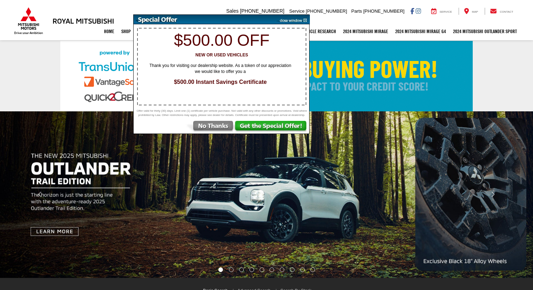
select select "Mitsubishi"
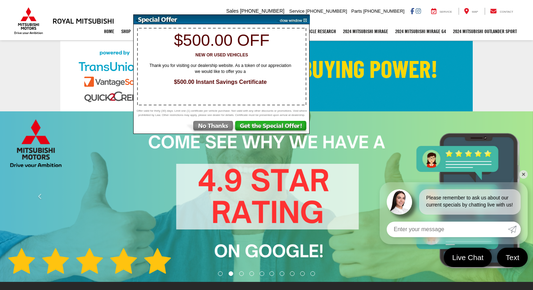
click at [523, 175] on link "✕" at bounding box center [523, 174] width 8 height 8
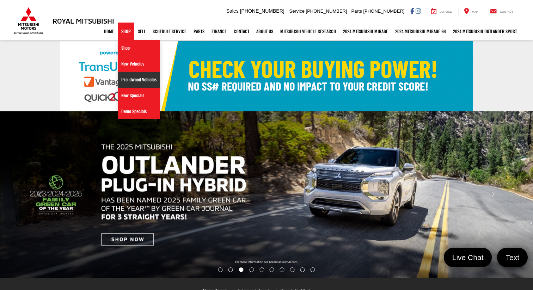
click at [125, 79] on link "Pre-Owned Vehicles" at bounding box center [139, 80] width 42 height 16
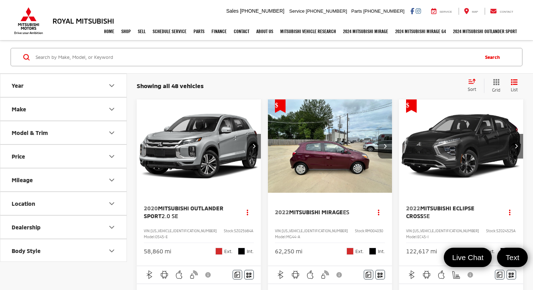
click at [100, 107] on button "Make" at bounding box center [63, 109] width 127 height 23
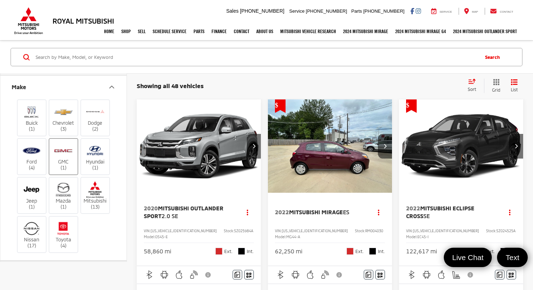
scroll to position [25, 0]
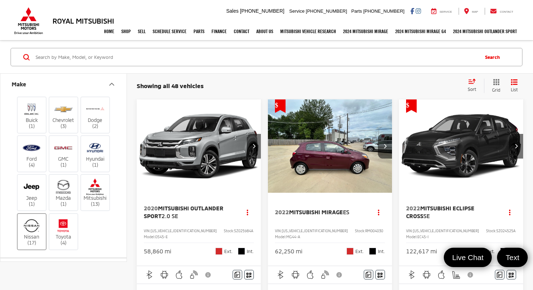
click at [40, 228] on img at bounding box center [31, 225] width 19 height 17
click at [0, 0] on input "Nissan (17)" at bounding box center [0, 0] width 0 height 0
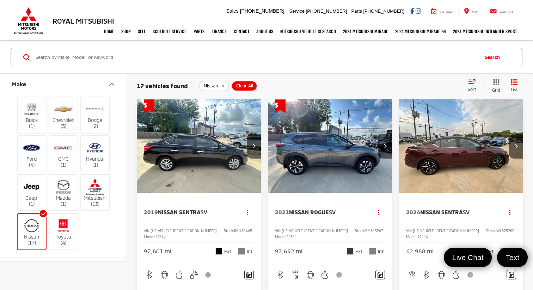
click at [109, 85] on icon "Make" at bounding box center [111, 84] width 8 height 8
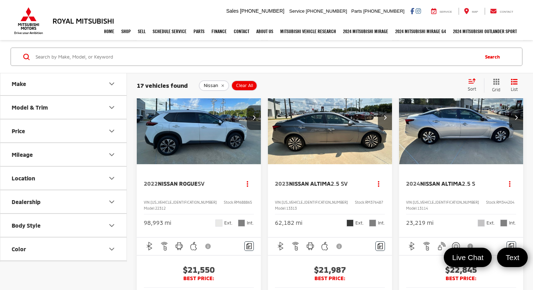
scroll to position [350, 0]
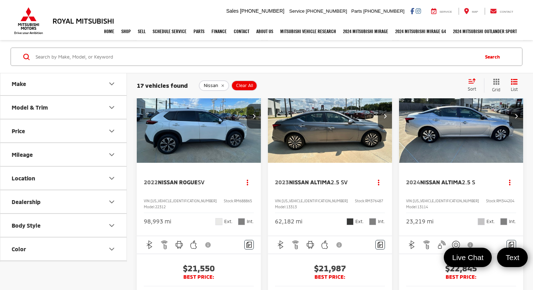
click at [474, 84] on div "Sort" at bounding box center [474, 85] width 20 height 14
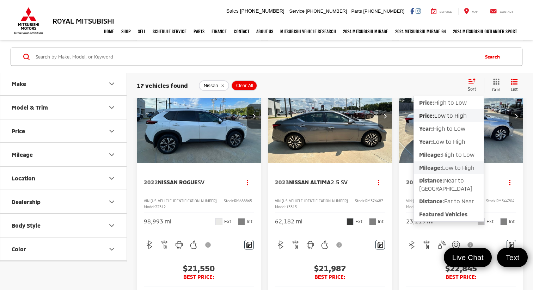
click at [454, 174] on button "Mileage: Low to High" at bounding box center [449, 184] width 70 height 20
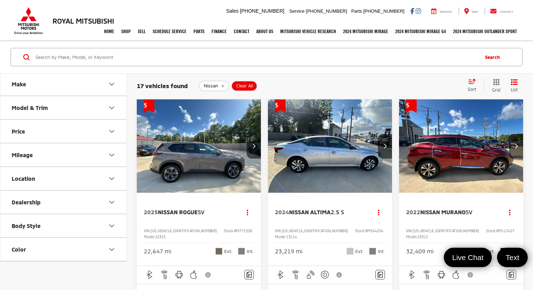
click at [471, 82] on icon "Select sort value" at bounding box center [472, 81] width 6 height 4
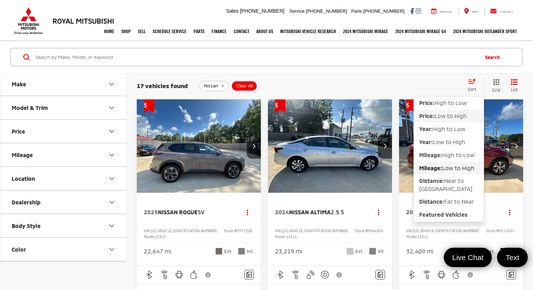
click at [451, 118] on span "Low to High" at bounding box center [450, 115] width 32 height 7
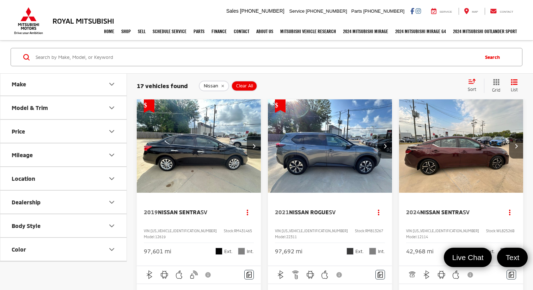
click at [110, 130] on icon "Price" at bounding box center [112, 131] width 4 height 2
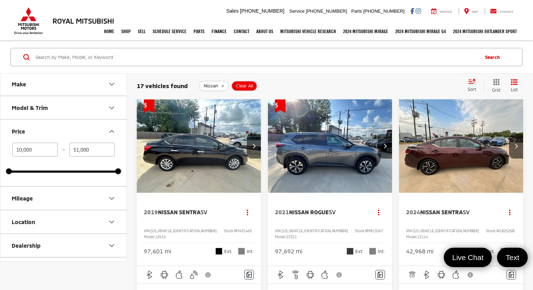
click at [109, 130] on icon "Price" at bounding box center [111, 131] width 8 height 8
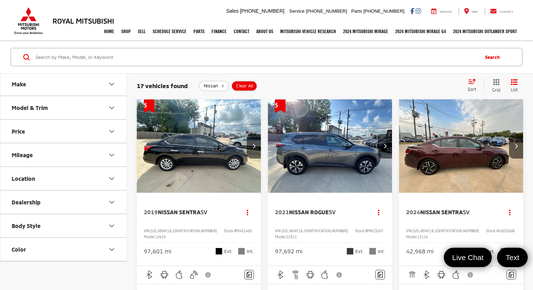
click at [112, 111] on icon "Model & Trim" at bounding box center [111, 108] width 8 height 8
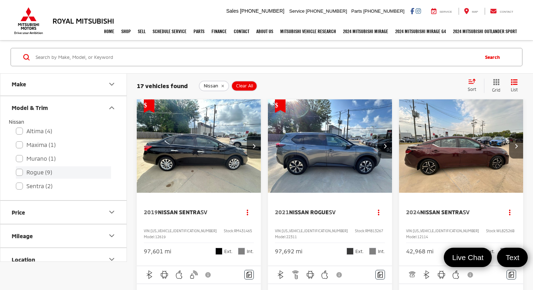
click at [42, 172] on label "Rogue (9)" at bounding box center [63, 172] width 95 height 12
click at [16, 168] on input "Rogue (9)" at bounding box center [16, 168] width 0 height 0
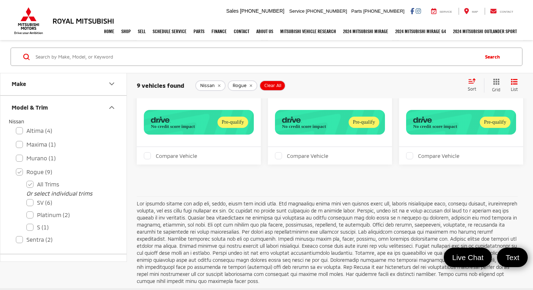
scroll to position [886, 0]
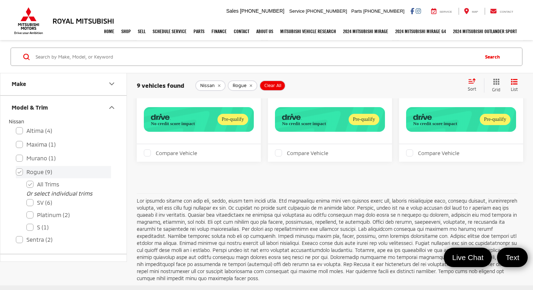
click at [40, 173] on label "Rogue (9)" at bounding box center [63, 172] width 95 height 12
click at [16, 168] on input "Rogue (9)" at bounding box center [16, 167] width 0 height 0
checkbox input "false"
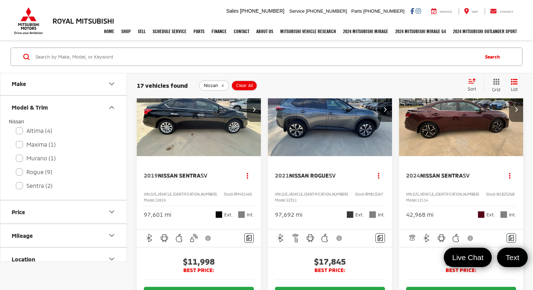
scroll to position [0, 0]
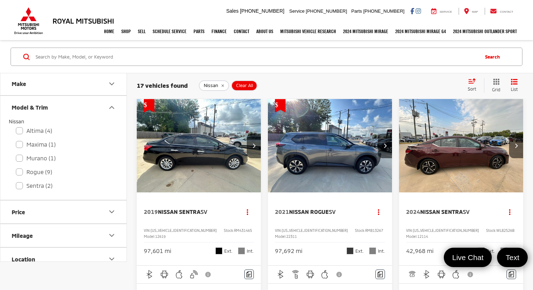
click at [105, 110] on button "Model & Trim" at bounding box center [63, 107] width 127 height 23
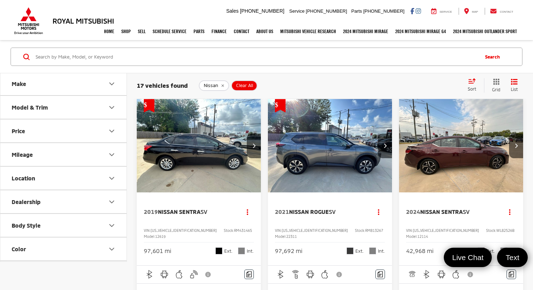
scroll to position [0, 0]
click at [108, 85] on icon "Make" at bounding box center [111, 84] width 8 height 8
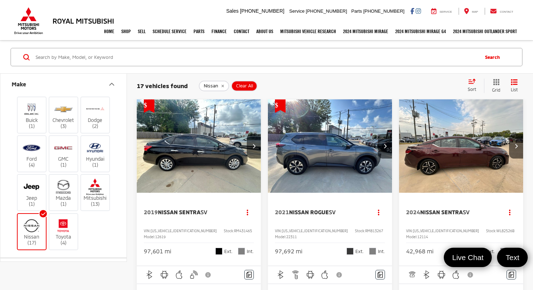
click at [35, 227] on img at bounding box center [31, 225] width 19 height 17
click at [0, 0] on input "Nissan (17)" at bounding box center [0, 0] width 0 height 0
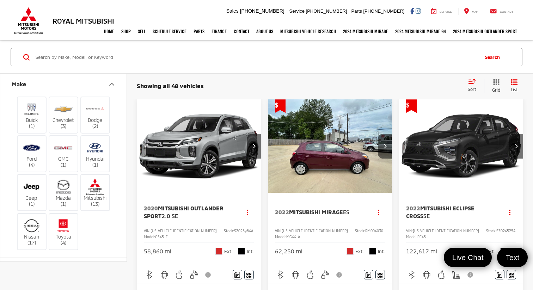
click at [108, 83] on icon "Make" at bounding box center [111, 84] width 8 height 8
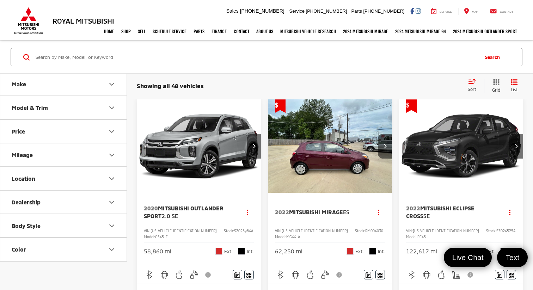
click at [97, 124] on button "Price" at bounding box center [63, 131] width 127 height 23
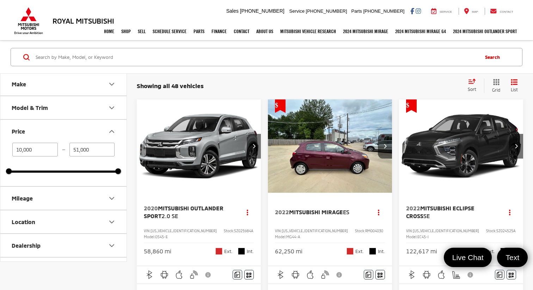
click at [96, 126] on button "Price" at bounding box center [63, 131] width 127 height 23
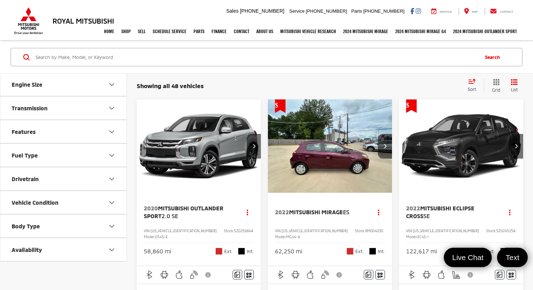
scroll to position [253, 0]
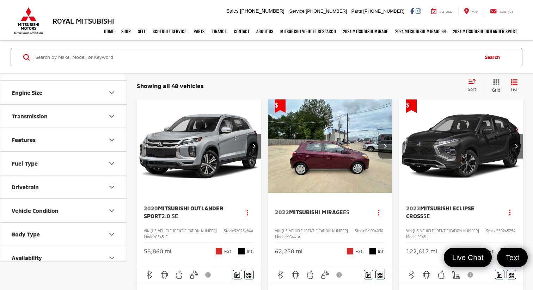
click at [90, 144] on button "Features" at bounding box center [63, 139] width 127 height 23
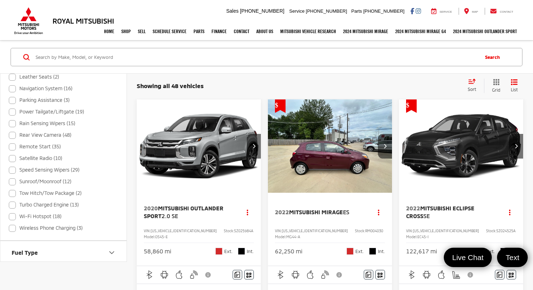
scroll to position [589, 0]
click at [56, 177] on label "Sunroof/Moonroof (12)" at bounding box center [40, 181] width 62 height 12
checkbox input "true"
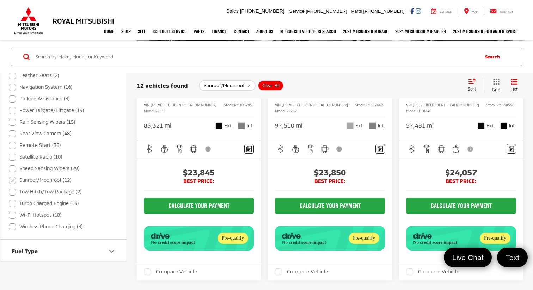
scroll to position [449, 0]
